Goal: Obtain resource: Download file/media

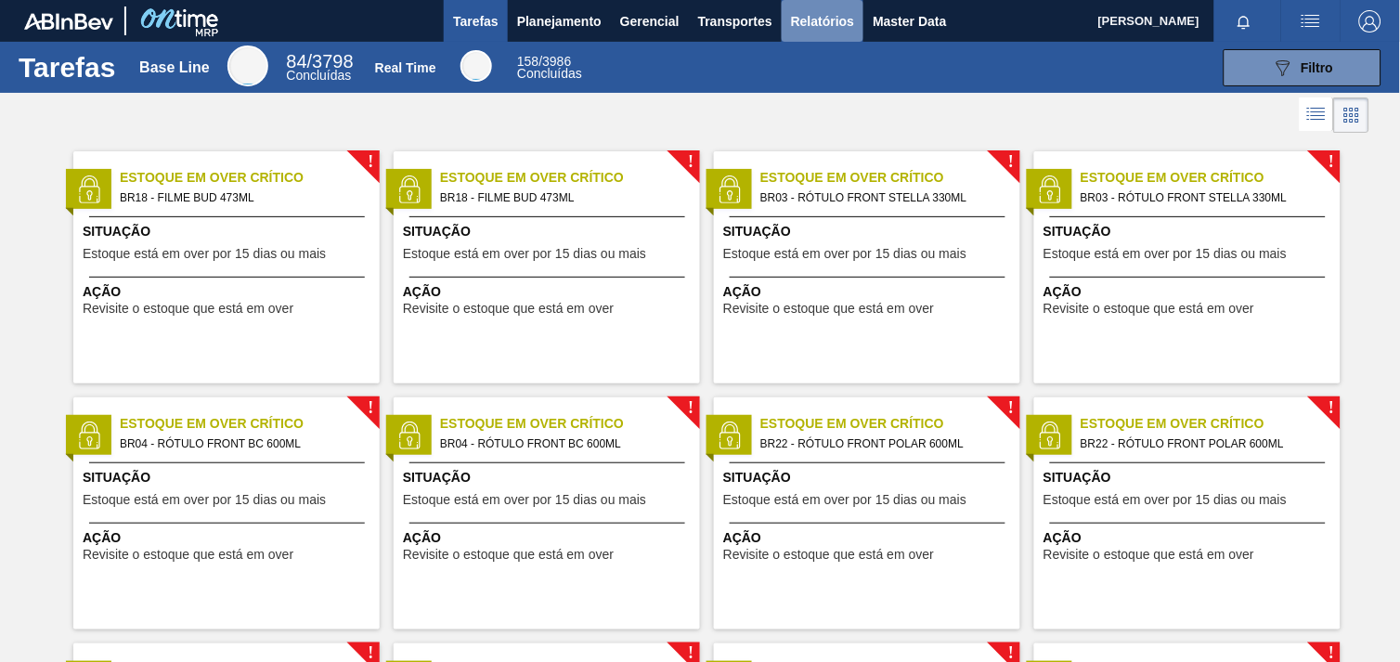
click at [802, 2] on button "Relatórios" at bounding box center [823, 21] width 82 height 42
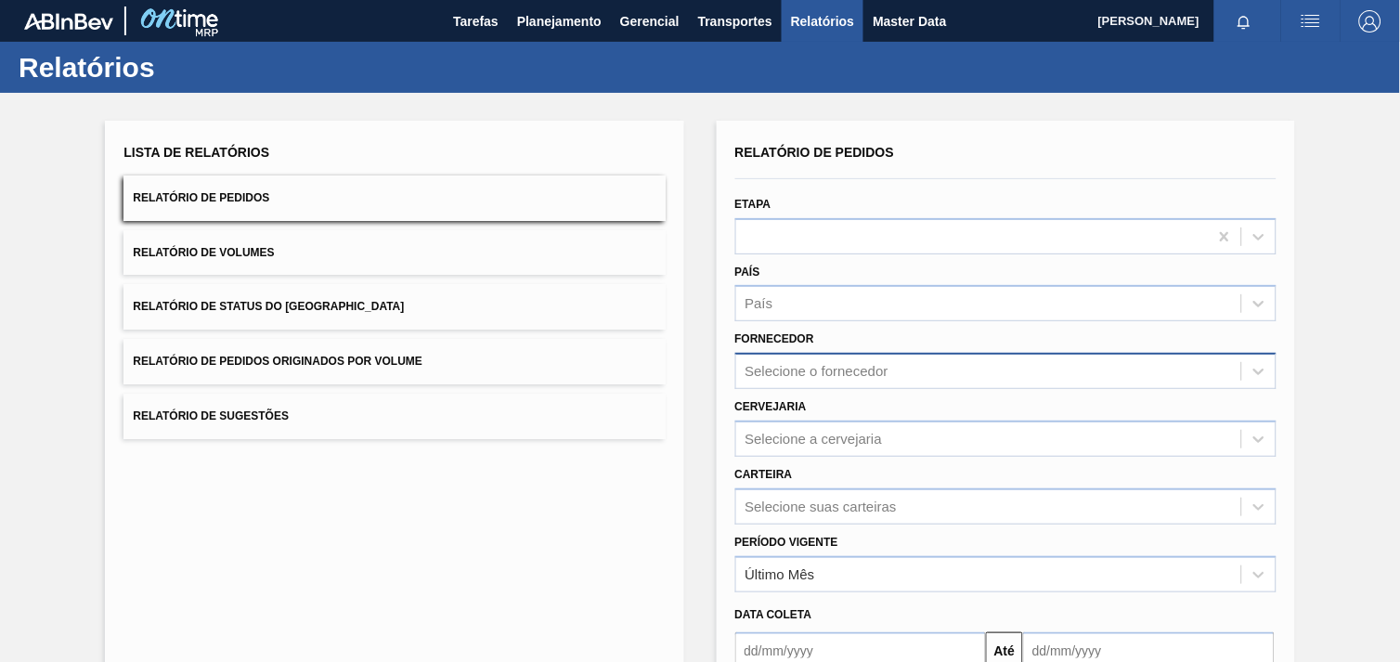
click at [836, 382] on div "Selecione o fornecedor" at bounding box center [1005, 371] width 541 height 36
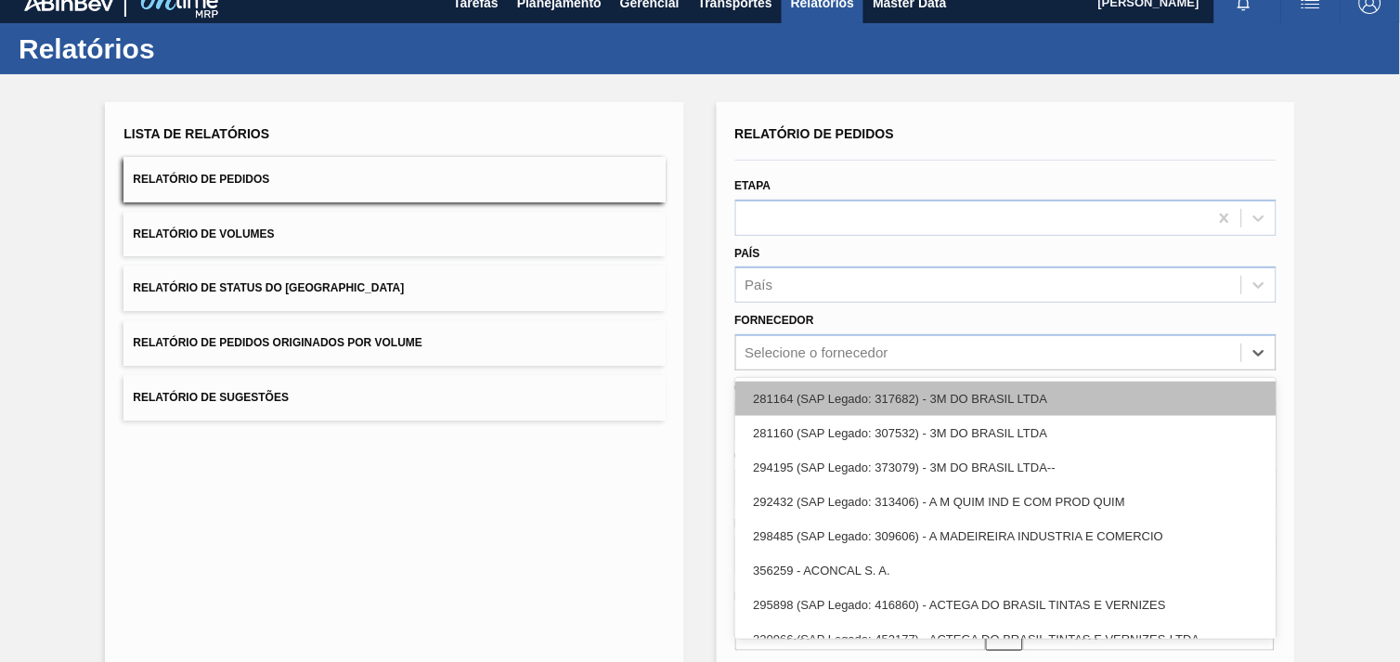
paste input "279725"
type input "279725"
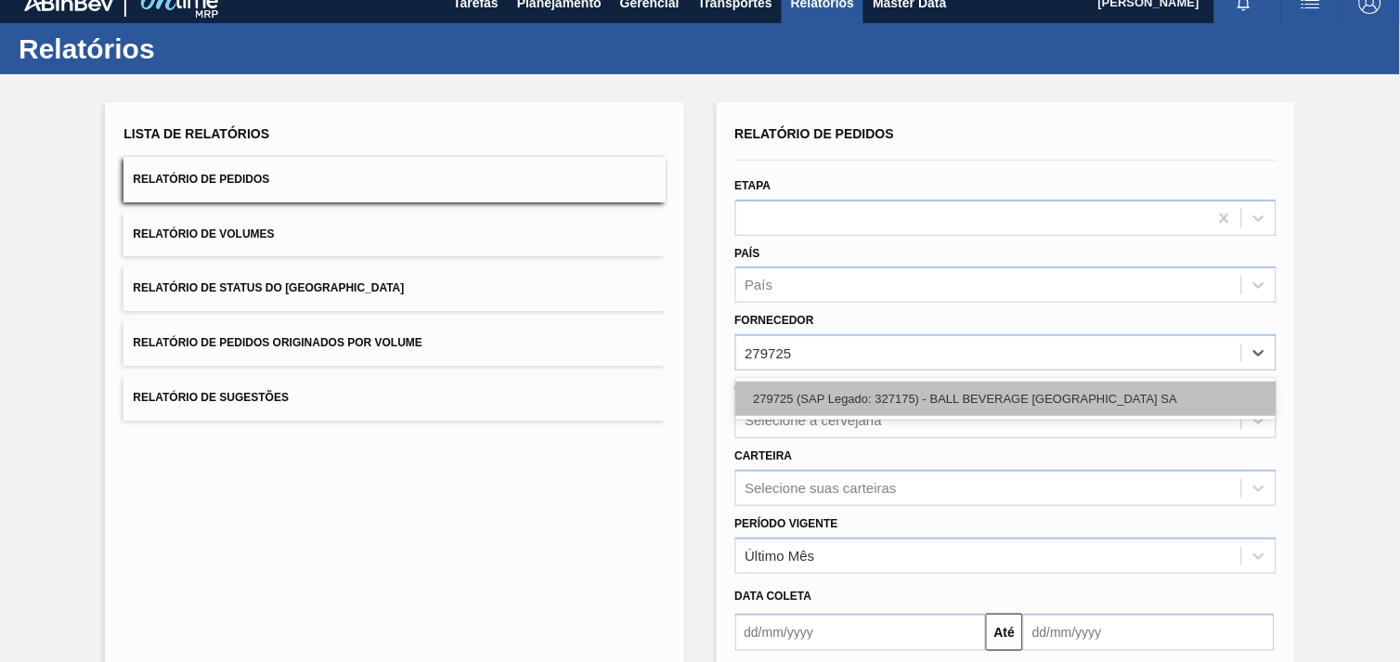
click at [849, 393] on div "279725 (SAP Legado: 327175) - BALL BEVERAGE [GEOGRAPHIC_DATA] SA" at bounding box center [1005, 399] width 541 height 34
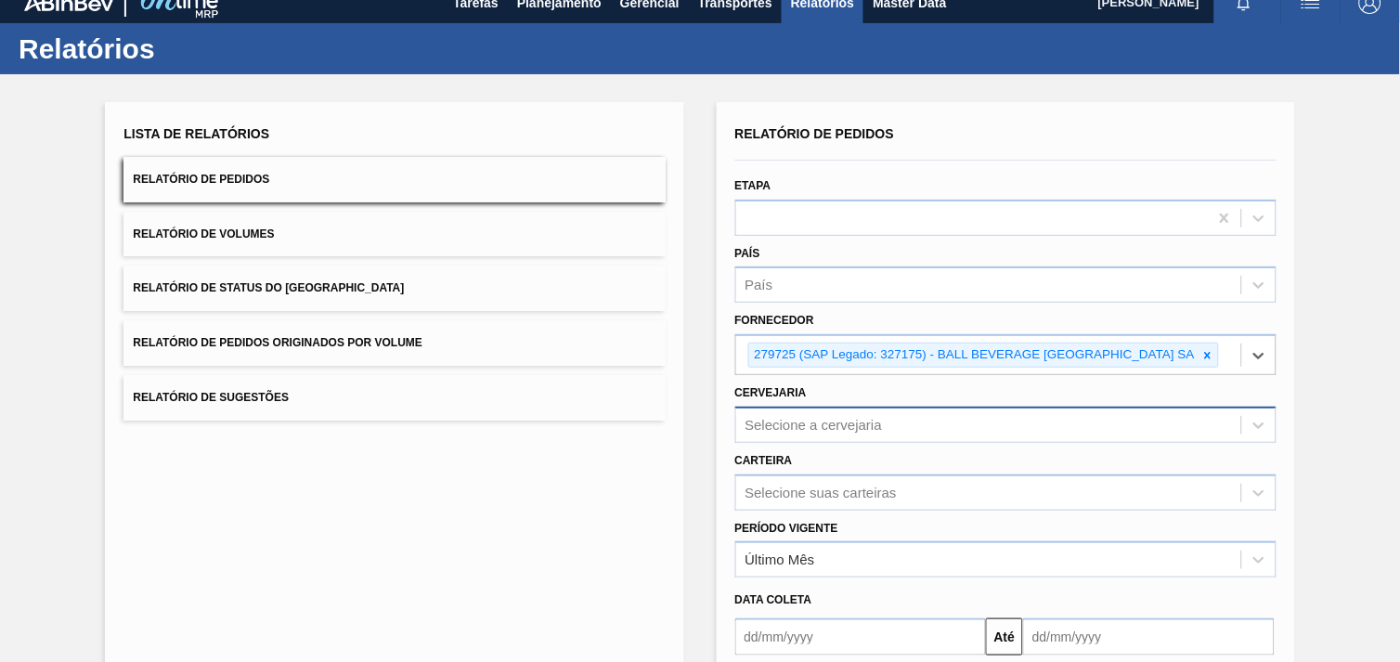
click at [858, 427] on div "Selecione a cervejaria" at bounding box center [1005, 425] width 541 height 36
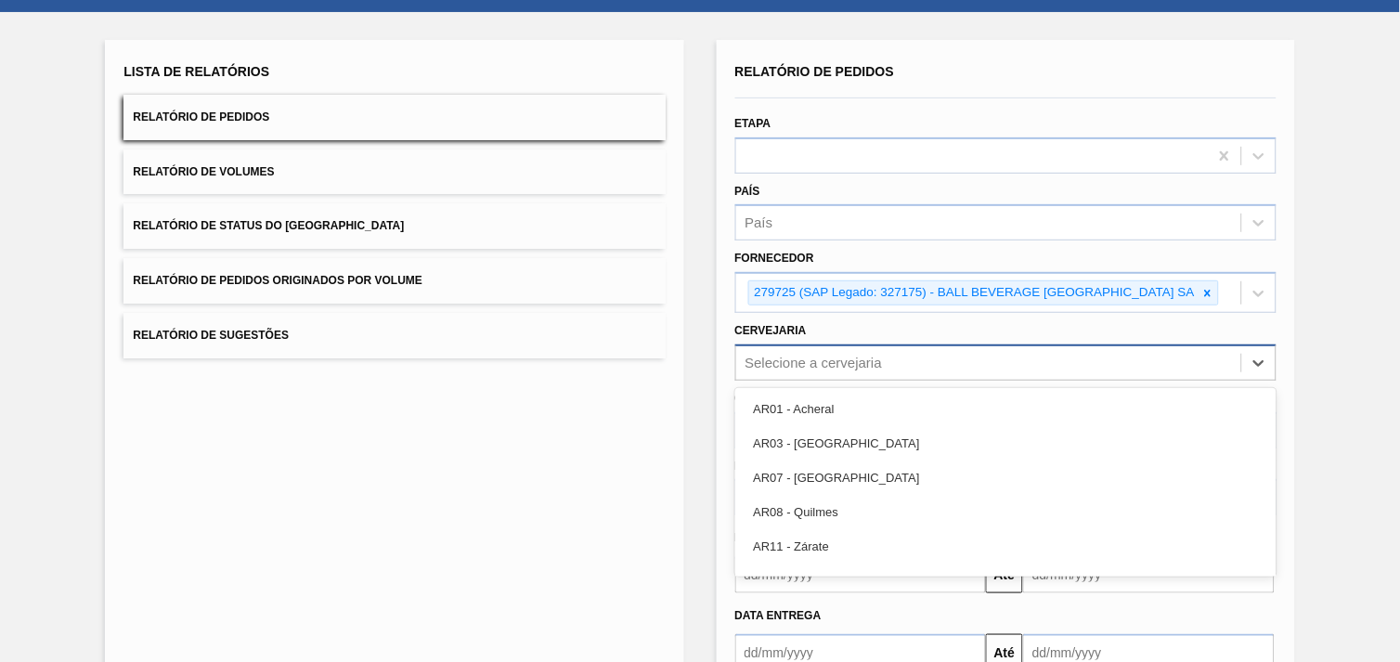
scroll to position [89, 0]
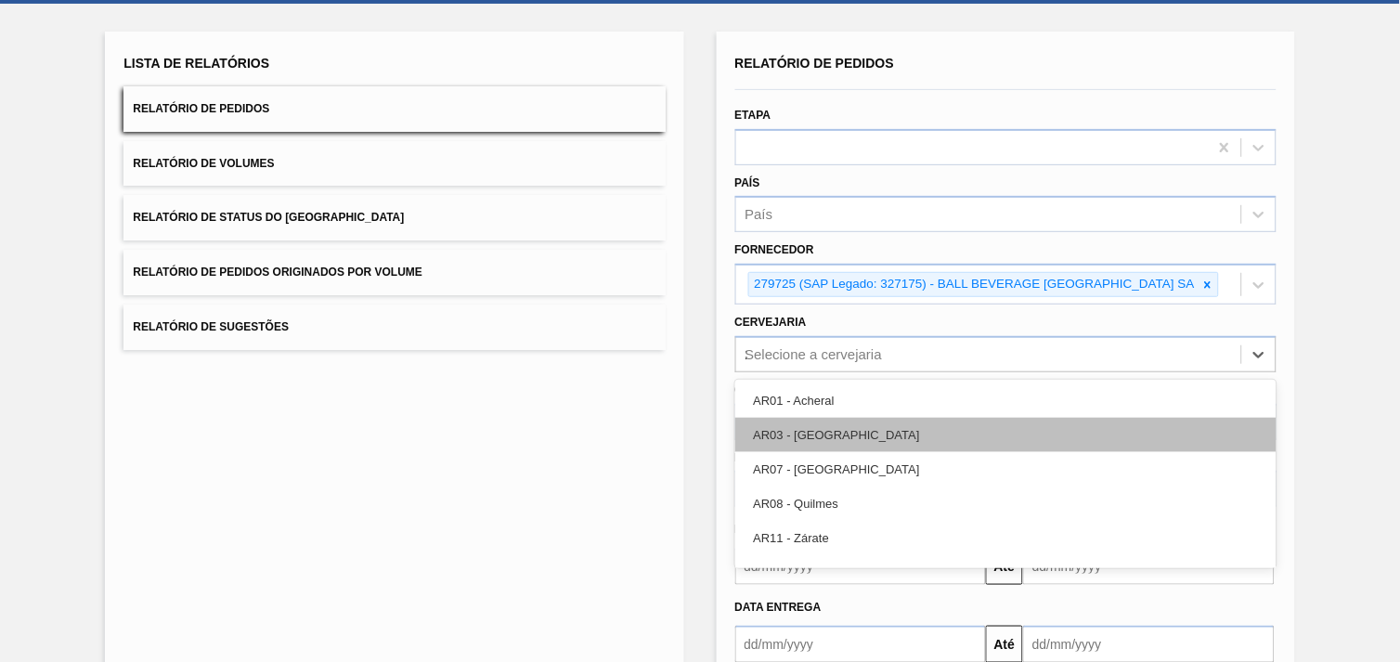
type input "27"
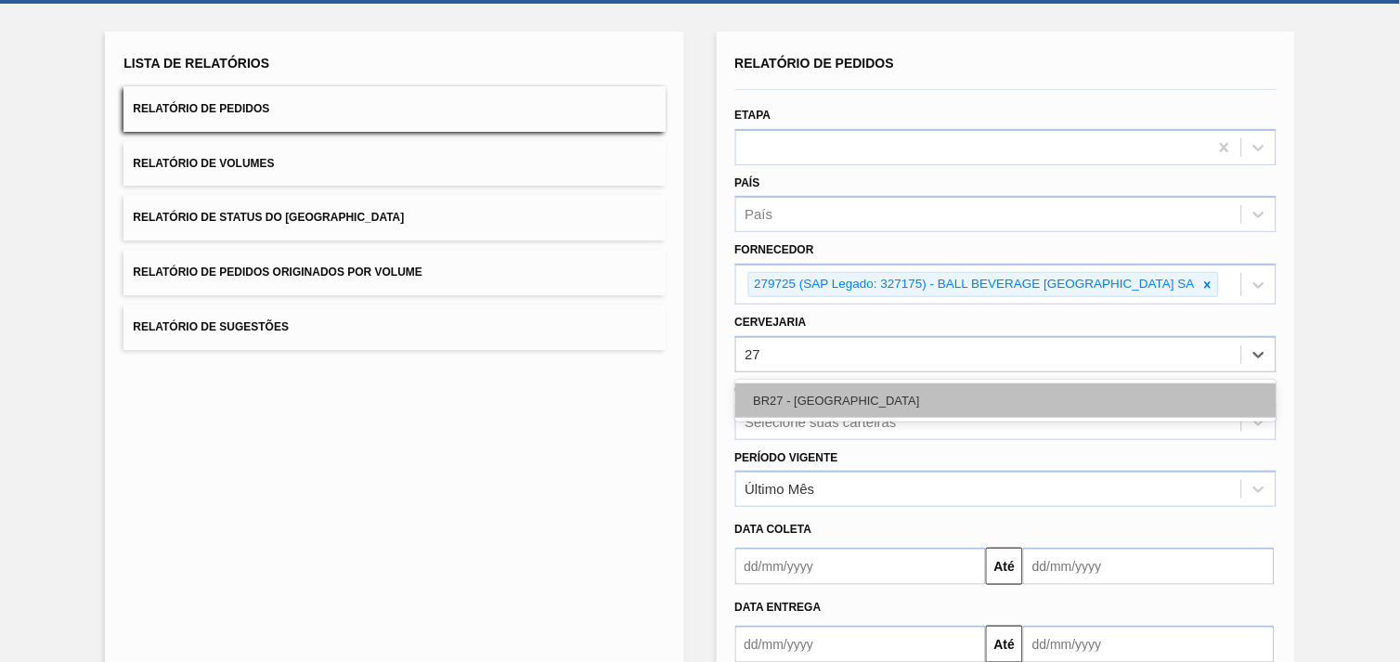
click at [843, 386] on div "BR27 - [GEOGRAPHIC_DATA]" at bounding box center [1005, 400] width 541 height 34
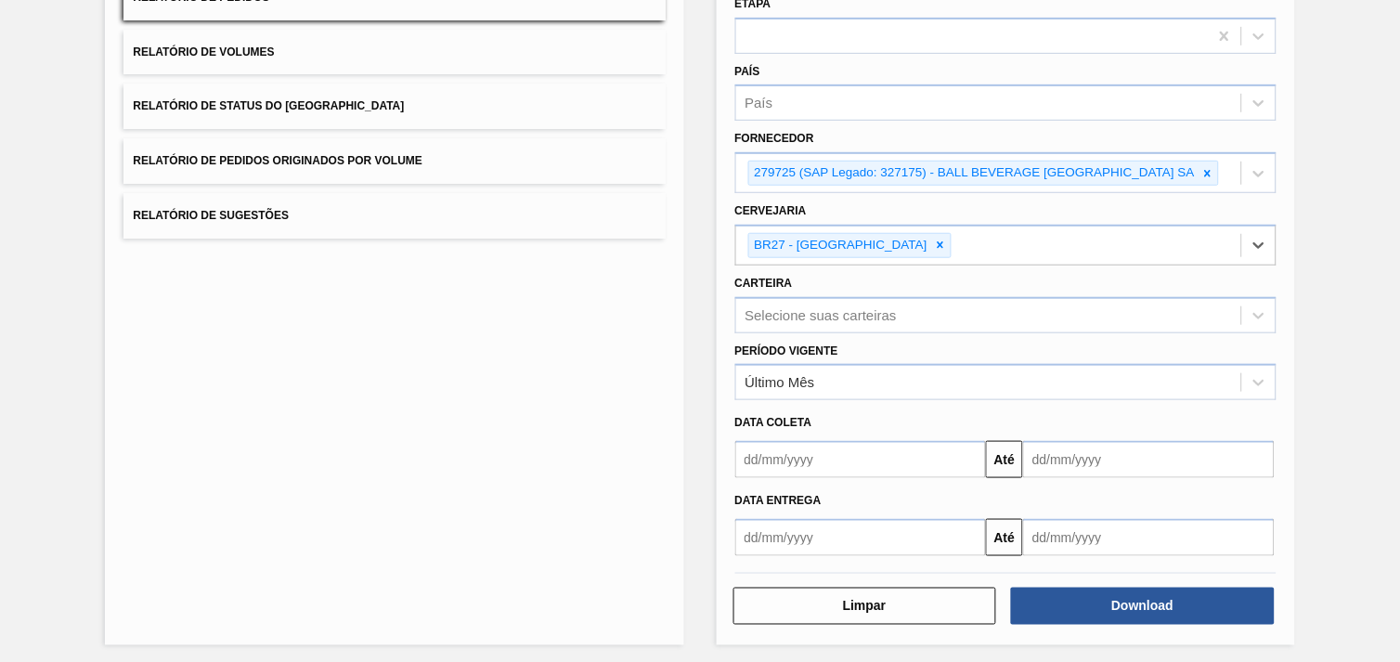
scroll to position [201, 0]
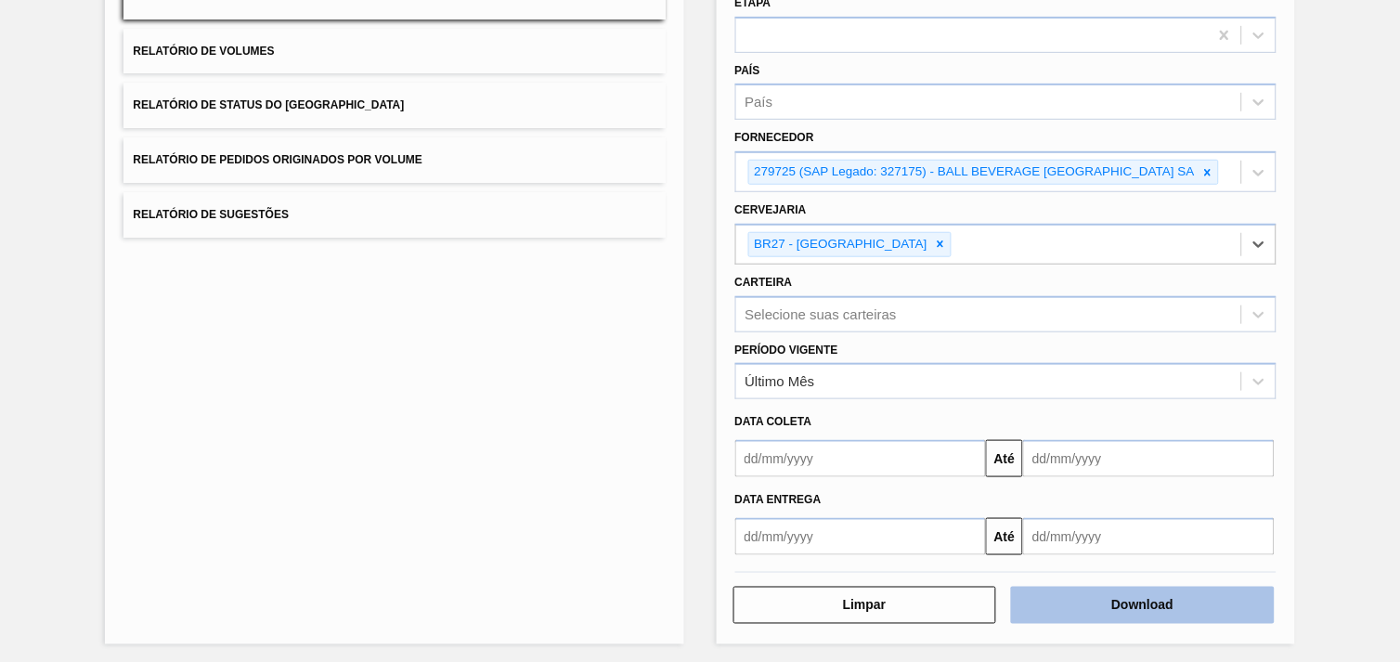
click at [1191, 602] on button "Download" at bounding box center [1143, 605] width 264 height 37
